Goal: Information Seeking & Learning: Learn about a topic

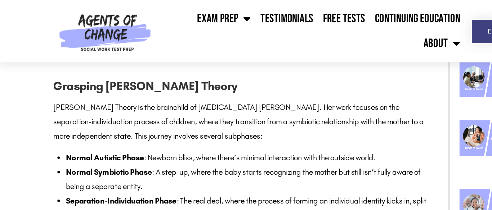
scroll to position [411, 0]
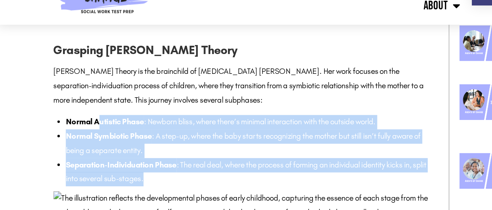
drag, startPoint x: 73, startPoint y: 117, endPoint x: 116, endPoint y: 156, distance: 57.4
click at [116, 156] on ul "Normal Autistic Phase : Newborn bliss, where there’s minimal interaction with t…" at bounding box center [185, 137] width 271 height 52
click at [116, 156] on li "Separation-Individuation Phase : The real deal, where the process of forming an…" at bounding box center [185, 152] width 271 height 21
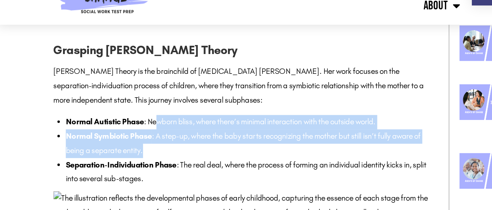
drag, startPoint x: 116, startPoint y: 115, endPoint x: 135, endPoint y: 135, distance: 28.0
click at [135, 135] on ul "Normal Autistic Phase : Newborn bliss, where there’s minimal interaction with t…" at bounding box center [185, 137] width 271 height 52
click at [135, 135] on li "Normal Symbiotic Phase : A step-up, where the baby starts recognizing the mothe…" at bounding box center [185, 131] width 271 height 21
drag, startPoint x: 135, startPoint y: 135, endPoint x: 118, endPoint y: 116, distance: 25.3
click at [118, 116] on ul "Normal Autistic Phase : Newborn bliss, where there’s minimal interaction with t…" at bounding box center [185, 137] width 271 height 52
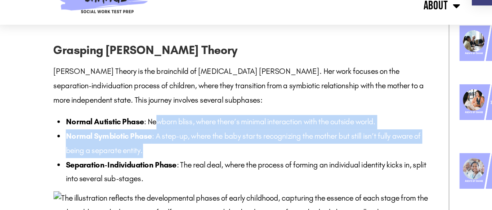
click at [118, 116] on li "Normal Autistic Phase : Newborn bliss, where there’s minimal interaction with t…" at bounding box center [185, 116] width 271 height 10
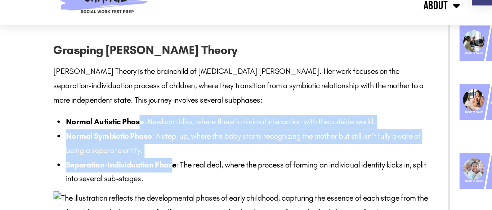
drag, startPoint x: 103, startPoint y: 113, endPoint x: 128, endPoint y: 144, distance: 39.2
click at [128, 144] on ul "Normal Autistic Phase : Newborn bliss, where there’s minimal interaction with t…" at bounding box center [185, 137] width 271 height 52
click at [128, 144] on strong "Separation-Individuation Phase" at bounding box center [90, 147] width 81 height 7
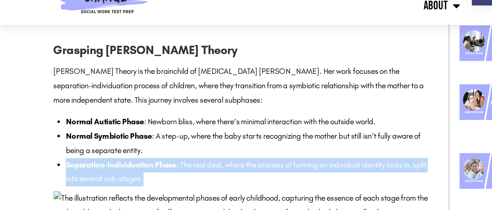
drag, startPoint x: 134, startPoint y: 164, endPoint x: 121, endPoint y: 135, distance: 30.8
click at [121, 135] on li "Normal Symbiotic Phase : A step-up, where the baby starts recognizing the mothe…" at bounding box center [185, 131] width 271 height 21
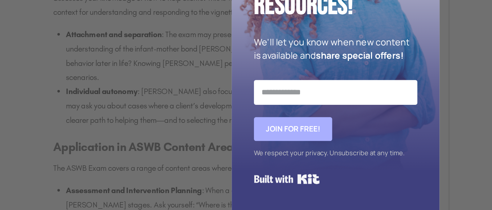
scroll to position [1121, 0]
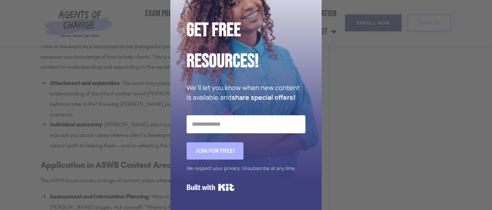
click at [379, 129] on div "Get Free Resources! We'll let you know when new content is available and share …" at bounding box center [246, 105] width 492 height 210
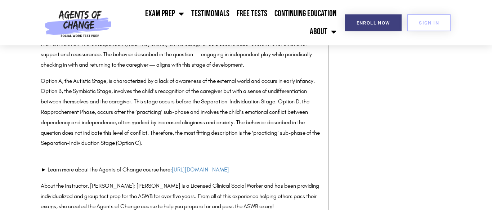
scroll to position [3042, 0]
